Goal: Task Accomplishment & Management: Use online tool/utility

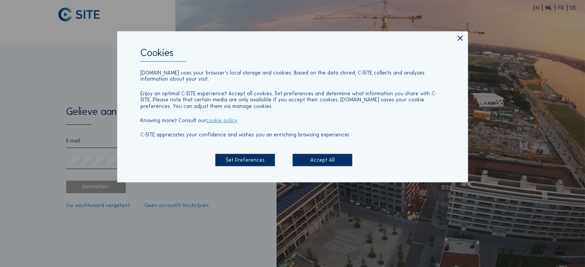
drag, startPoint x: 459, startPoint y: 41, endPoint x: 468, endPoint y: 38, distance: 9.7
click at [463, 40] on icon at bounding box center [460, 38] width 9 height 9
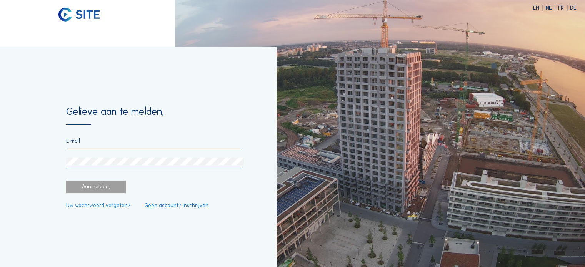
click at [80, 132] on form "Gelieve aan te melden. Aanmelden. Uw wachtwoord vergeten? Geen account? Inschri…" at bounding box center [154, 157] width 177 height 102
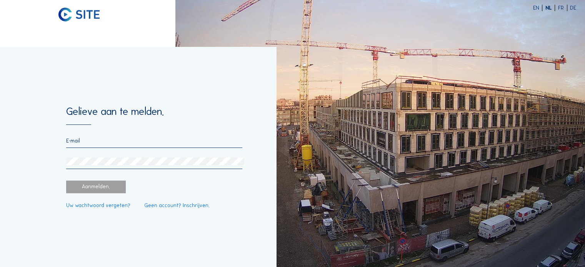
click at [85, 138] on input "email" at bounding box center [154, 141] width 177 height 7
type input "abbas.husain@banimmo.be"
click at [113, 169] on div at bounding box center [154, 164] width 177 height 12
click at [115, 166] on div at bounding box center [154, 164] width 177 height 12
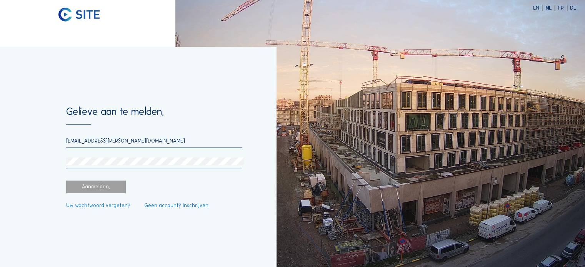
click at [127, 167] on div at bounding box center [154, 164] width 177 height 12
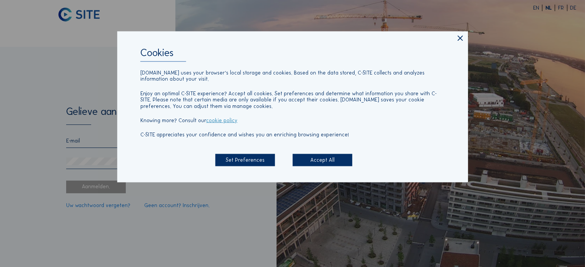
click at [318, 166] on div "Accept All" at bounding box center [323, 160] width 60 height 13
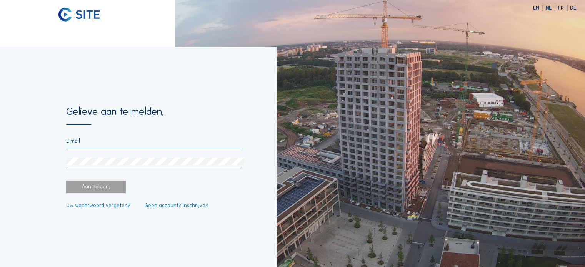
click at [137, 140] on input "email" at bounding box center [154, 141] width 177 height 7
type input "abbas.husain@banimmo.be"
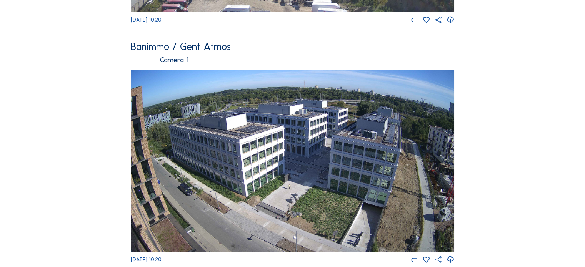
scroll to position [308, 0]
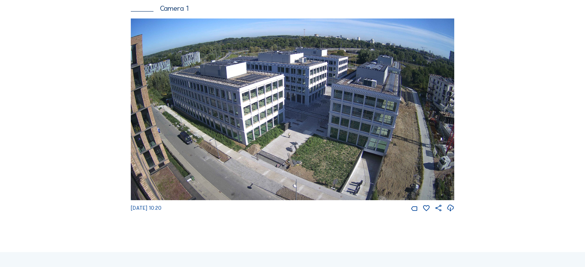
click at [332, 114] on img at bounding box center [292, 109] width 323 height 182
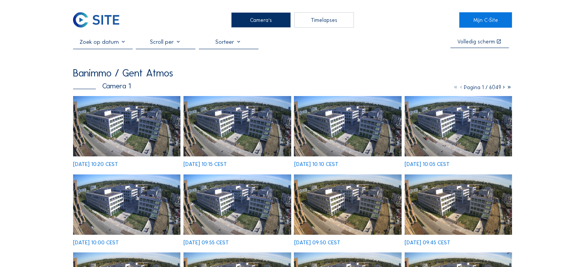
click at [138, 126] on img at bounding box center [126, 126] width 107 height 60
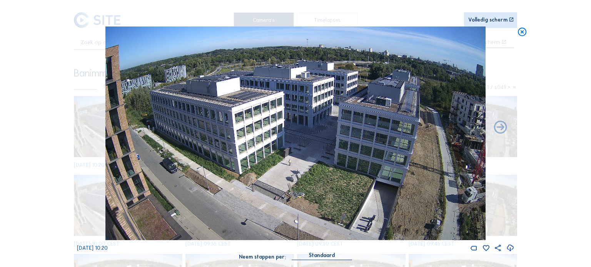
click at [472, 18] on div "Volledig scherm" at bounding box center [487, 19] width 39 height 5
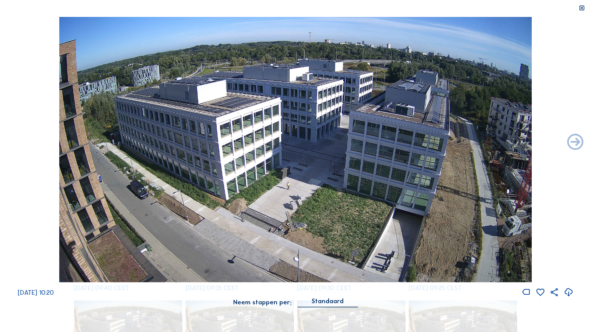
click at [579, 9] on icon at bounding box center [581, 8] width 7 height 7
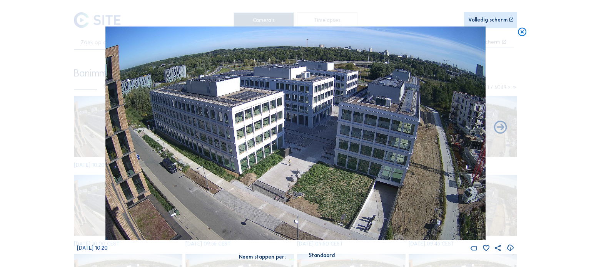
click at [45, 3] on div "Scroll om door de tijd te reizen | Druk op de 'Alt'-[PERSON_NAME] + scroll om t…" at bounding box center [295, 133] width 591 height 267
